Goal: Task Accomplishment & Management: Manage account settings

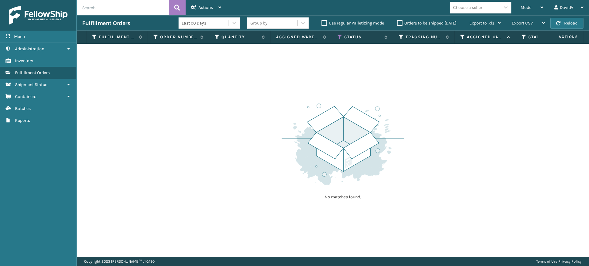
click at [398, 23] on label "Orders to be shipped [DATE]" at bounding box center [426, 23] width 59 height 5
click at [397, 23] on input "Orders to be shipped [DATE]" at bounding box center [397, 22] width 0 height 4
click at [398, 23] on label "Orders to be shipped [DATE]" at bounding box center [426, 23] width 59 height 5
click at [397, 23] on input "Orders to be shipped [DATE]" at bounding box center [397, 22] width 0 height 4
click at [398, 23] on label "Orders to be shipped [DATE]" at bounding box center [426, 23] width 59 height 5
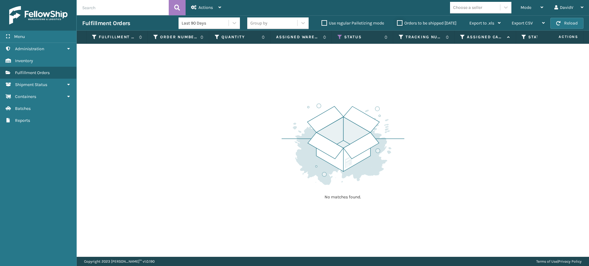
click at [397, 23] on input "Orders to be shipped [DATE]" at bounding box center [397, 22] width 0 height 4
click at [398, 23] on label "Orders to be shipped [DATE]" at bounding box center [426, 23] width 59 height 5
click at [397, 23] on input "Orders to be shipped [DATE]" at bounding box center [397, 22] width 0 height 4
click at [398, 23] on label "Orders to be shipped [DATE]" at bounding box center [426, 23] width 59 height 5
click at [397, 23] on input "Orders to be shipped [DATE]" at bounding box center [397, 22] width 0 height 4
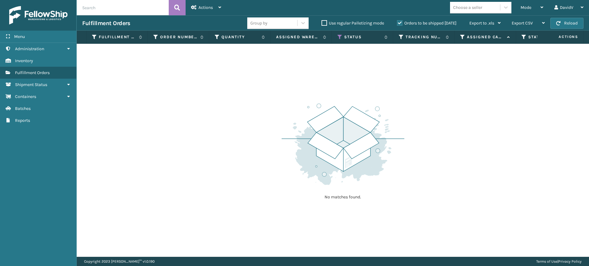
click at [398, 23] on label "Orders to be shipped [DATE]" at bounding box center [426, 23] width 59 height 5
click at [397, 23] on input "Orders to be shipped [DATE]" at bounding box center [397, 22] width 0 height 4
click at [398, 24] on label "Orders to be shipped [DATE]" at bounding box center [426, 23] width 59 height 5
click at [397, 24] on input "Orders to be shipped [DATE]" at bounding box center [397, 22] width 0 height 4
click at [399, 24] on label "Orders to be shipped [DATE]" at bounding box center [426, 23] width 59 height 5
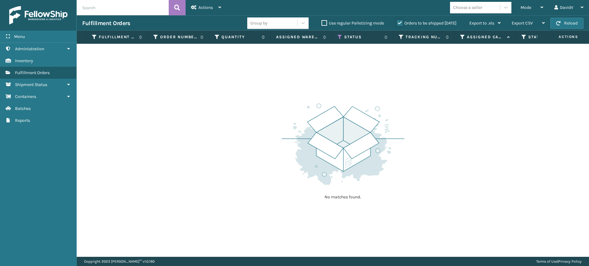
click at [397, 24] on input "Orders to be shipped [DATE]" at bounding box center [397, 22] width 0 height 4
click at [399, 24] on label "Orders to be shipped [DATE]" at bounding box center [426, 23] width 59 height 5
click at [397, 24] on input "Orders to be shipped [DATE]" at bounding box center [397, 22] width 0 height 4
click at [399, 24] on label "Orders to be shipped [DATE]" at bounding box center [426, 23] width 59 height 5
click at [397, 24] on input "Orders to be shipped [DATE]" at bounding box center [397, 22] width 0 height 4
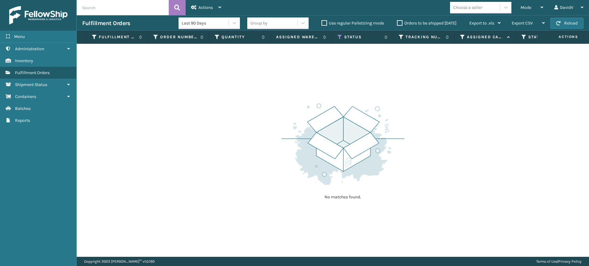
click at [401, 24] on label "Orders to be shipped [DATE]" at bounding box center [426, 23] width 59 height 5
click at [397, 24] on input "Orders to be shipped [DATE]" at bounding box center [397, 22] width 0 height 4
click at [399, 22] on label "Orders to be shipped [DATE]" at bounding box center [426, 23] width 59 height 5
click at [397, 22] on input "Orders to be shipped [DATE]" at bounding box center [397, 22] width 0 height 4
